Goal: Navigation & Orientation: Find specific page/section

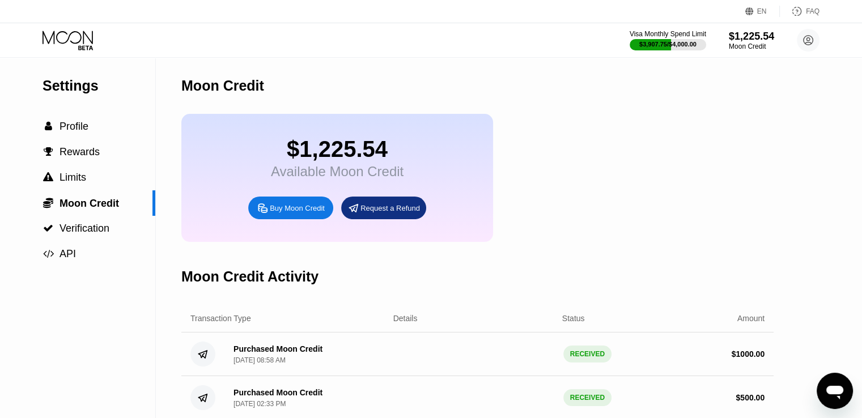
drag, startPoint x: 426, startPoint y: 145, endPoint x: 288, endPoint y: 153, distance: 138.0
click at [288, 153] on div "$1,225.54 Available Moon Credit Buy Moon Credit Request a Refund" at bounding box center [337, 178] width 312 height 128
click at [349, 157] on div "$1,225.54" at bounding box center [337, 150] width 133 height 26
drag, startPoint x: 387, startPoint y: 153, endPoint x: 293, endPoint y: 155, distance: 94.2
click at [293, 155] on div "$1,225.54" at bounding box center [337, 150] width 133 height 26
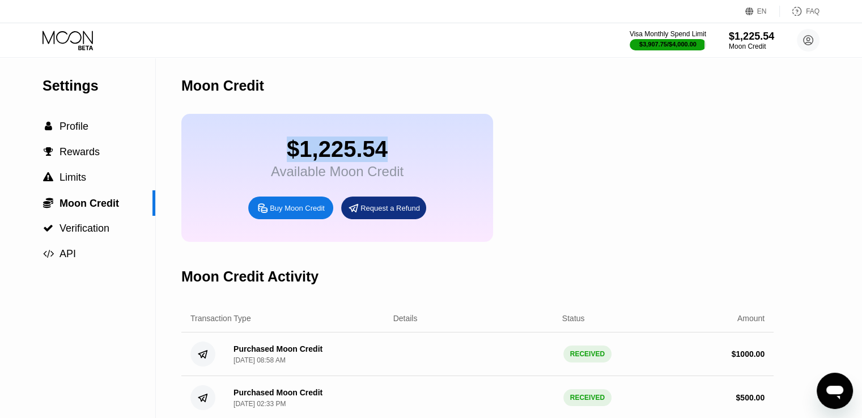
copy div "$1,225.54"
click at [586, 142] on div "$1,225.54 Available Moon Credit Buy Moon Credit Request a Refund" at bounding box center [477, 178] width 592 height 128
click at [356, 154] on div "$1,225.54" at bounding box center [337, 150] width 133 height 26
click at [76, 40] on icon at bounding box center [69, 41] width 53 height 20
